Goal: Information Seeking & Learning: Understand process/instructions

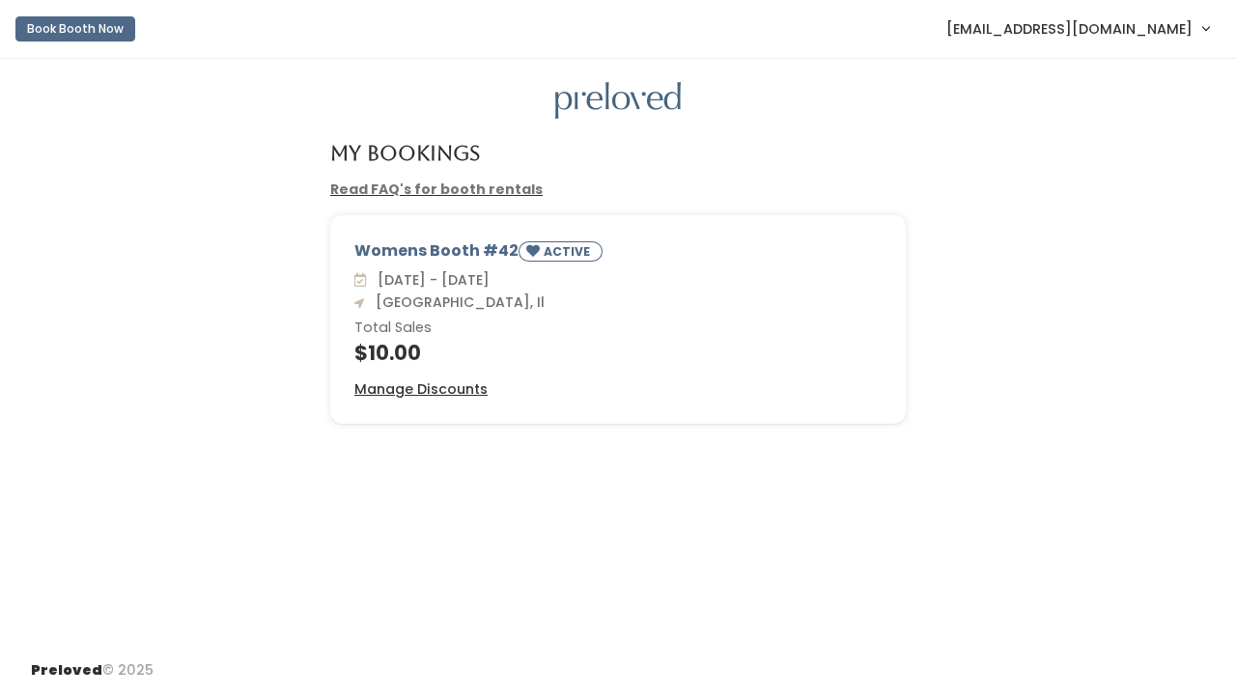
click at [442, 188] on link "Read FAQ's for booth rentals" at bounding box center [436, 189] width 212 height 19
